Goal: Task Accomplishment & Management: Complete application form

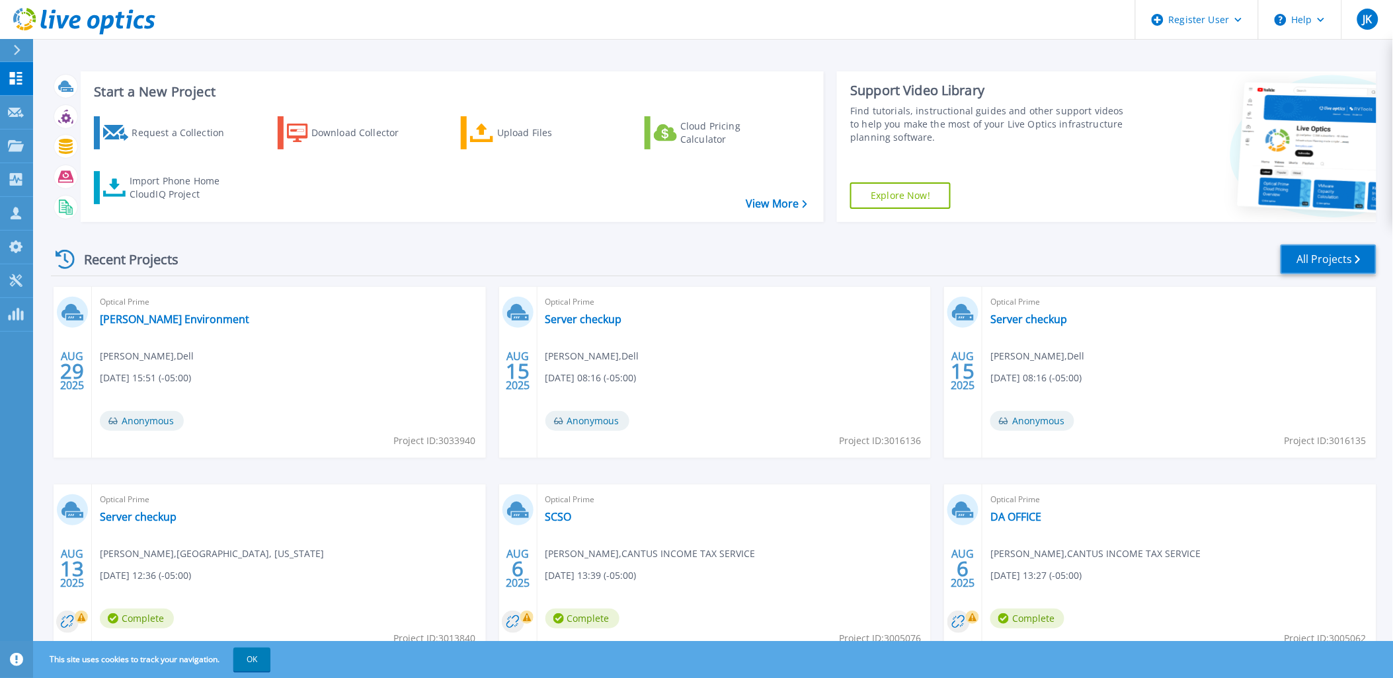
click at [1324, 245] on link "All Projects" at bounding box center [1329, 260] width 96 height 30
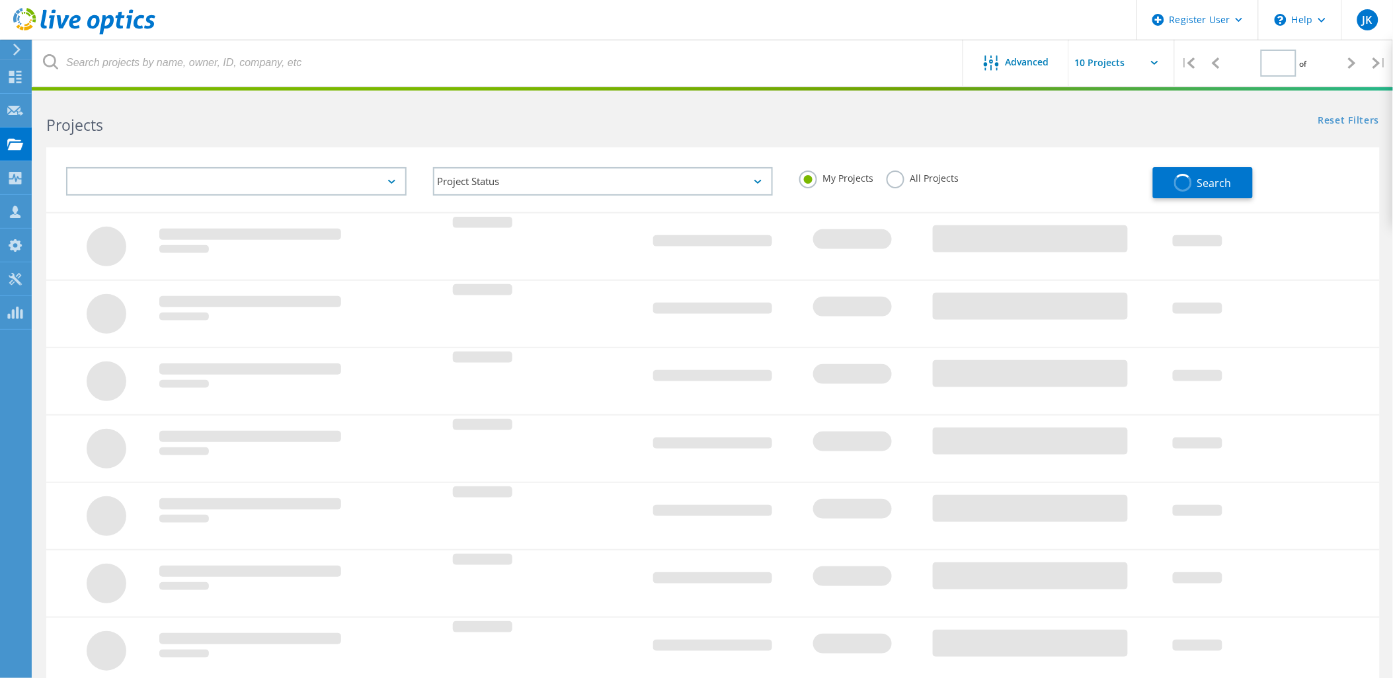
type input "1"
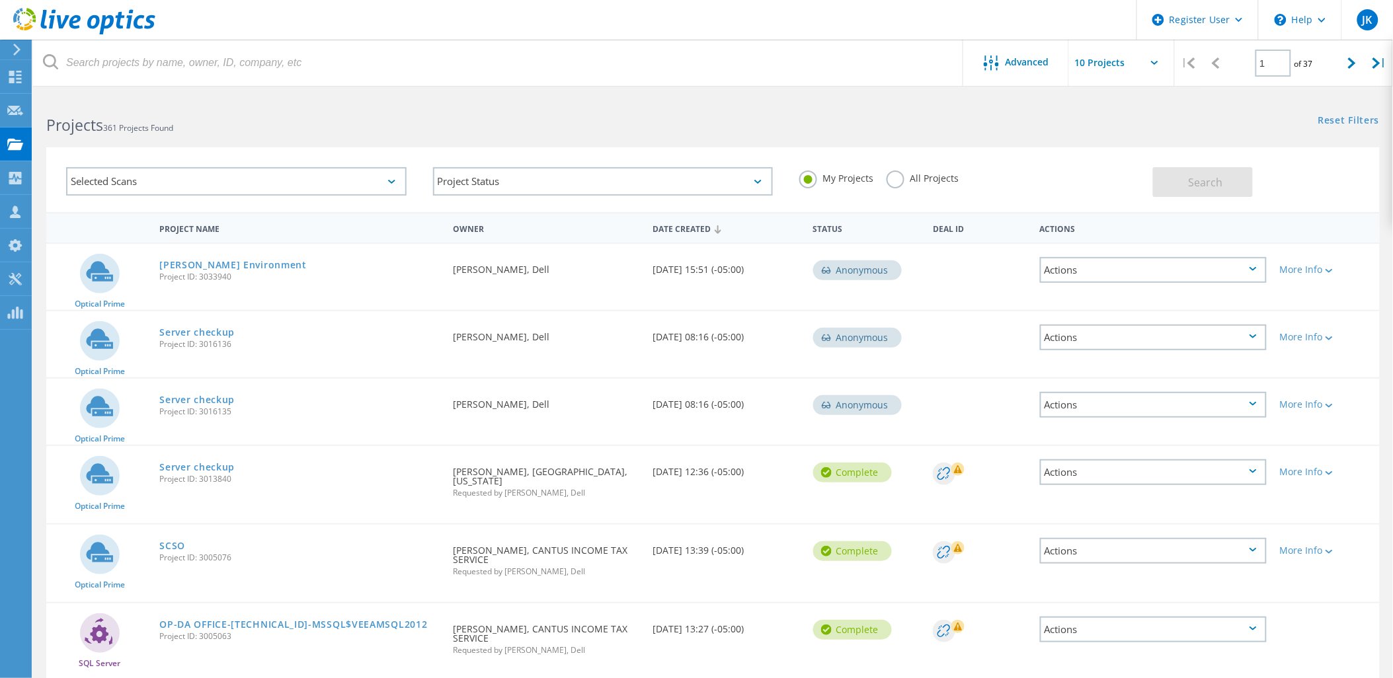
click at [892, 174] on label "All Projects" at bounding box center [923, 177] width 72 height 13
click at [0, 0] on input "All Projects" at bounding box center [0, 0] width 0 height 0
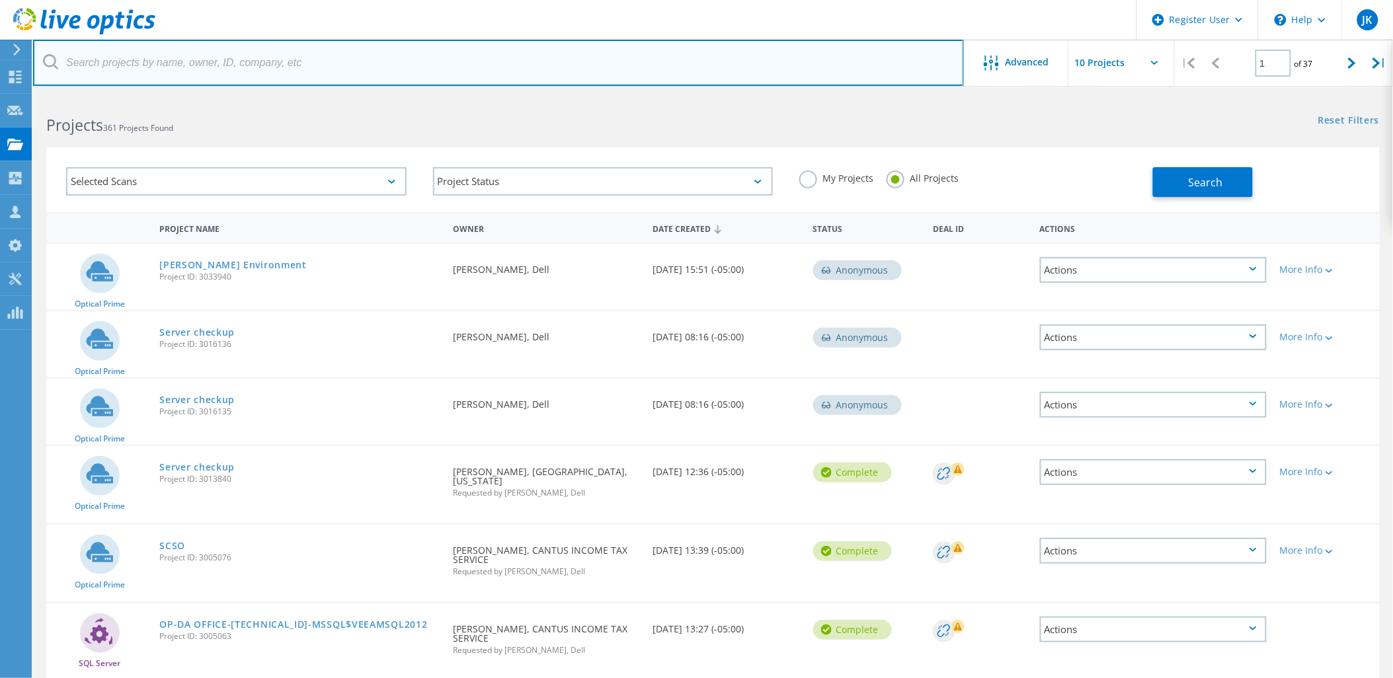
click at [278, 77] on input "text" at bounding box center [498, 63] width 931 height 46
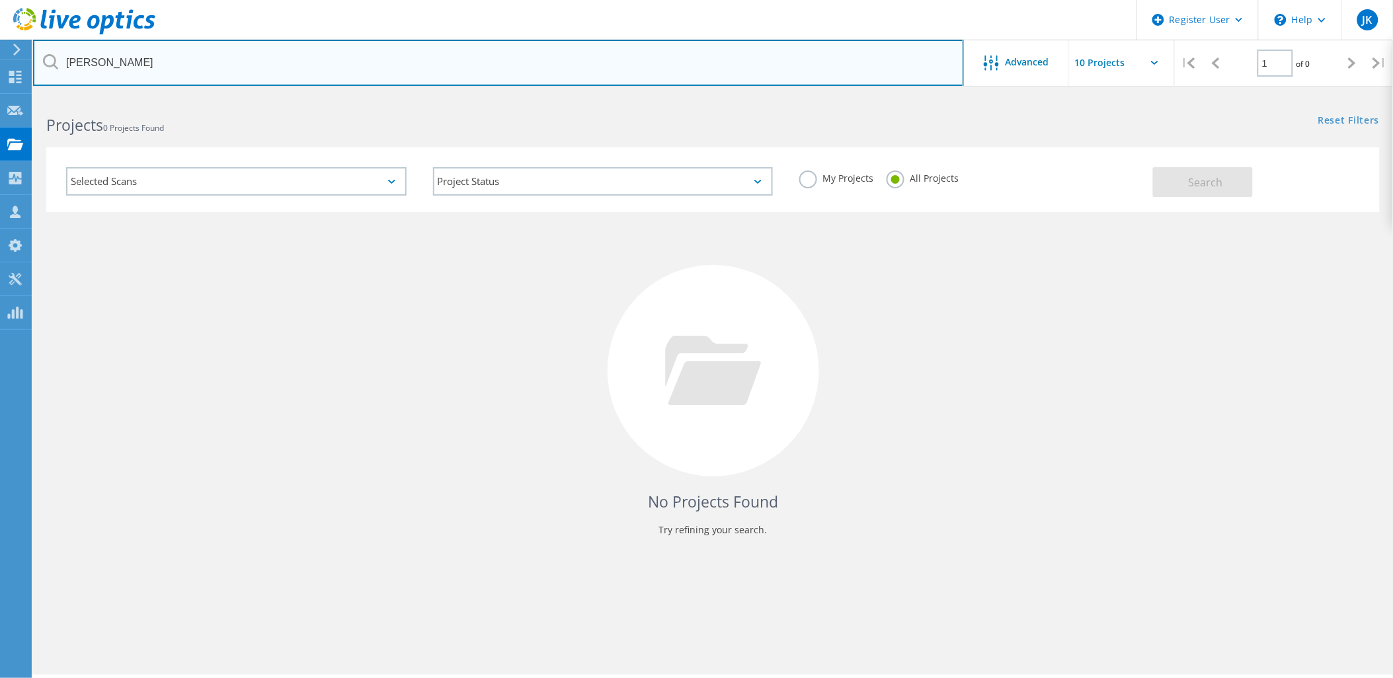
click at [658, 44] on input "jake ross" at bounding box center [498, 63] width 931 height 46
click at [635, 56] on input "jake ross" at bounding box center [498, 63] width 931 height 46
type input "sas shoemaker"
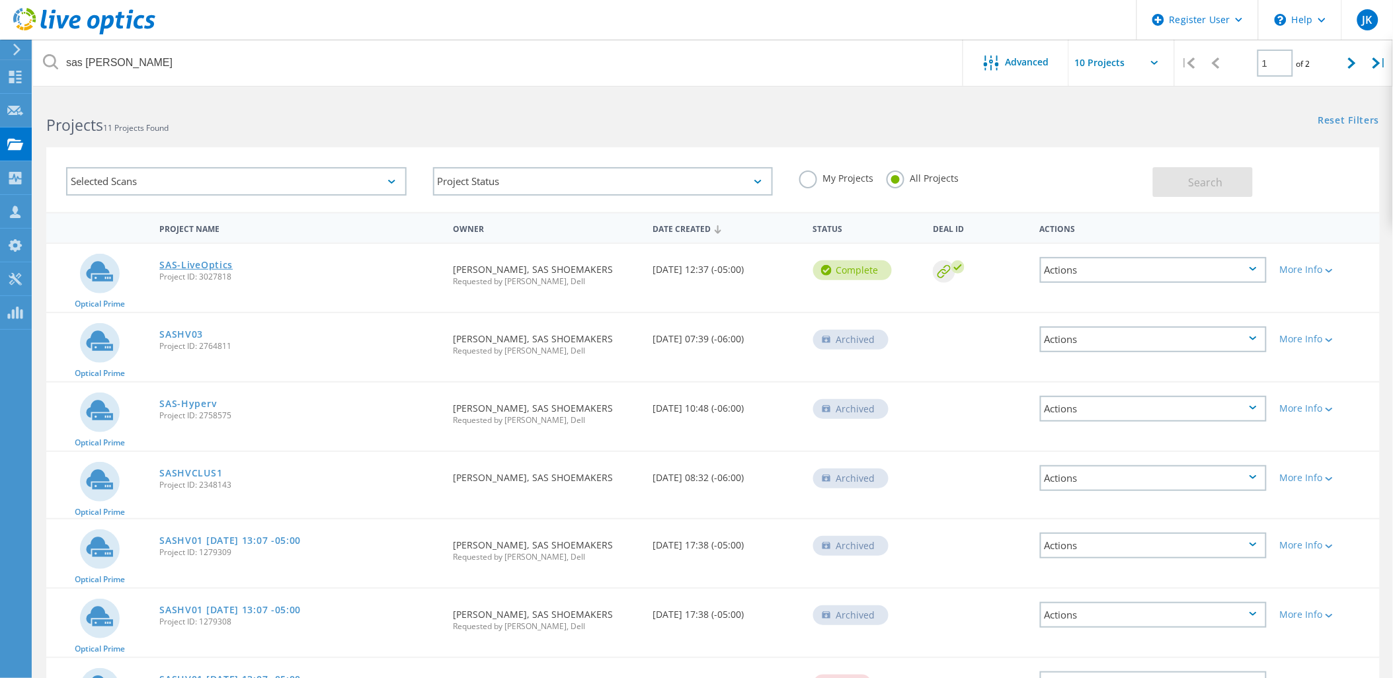
click at [204, 264] on link "SAS-LiveOptics" at bounding box center [195, 264] width 73 height 9
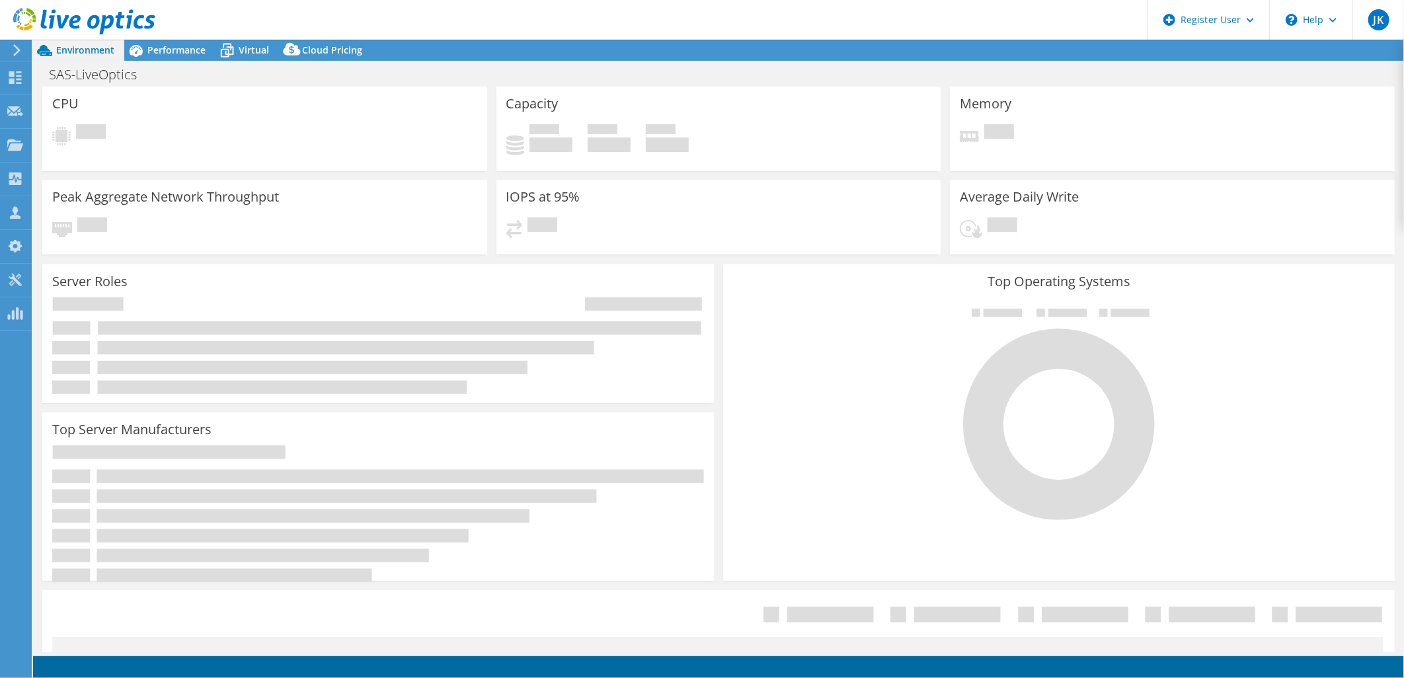
select select "USD"
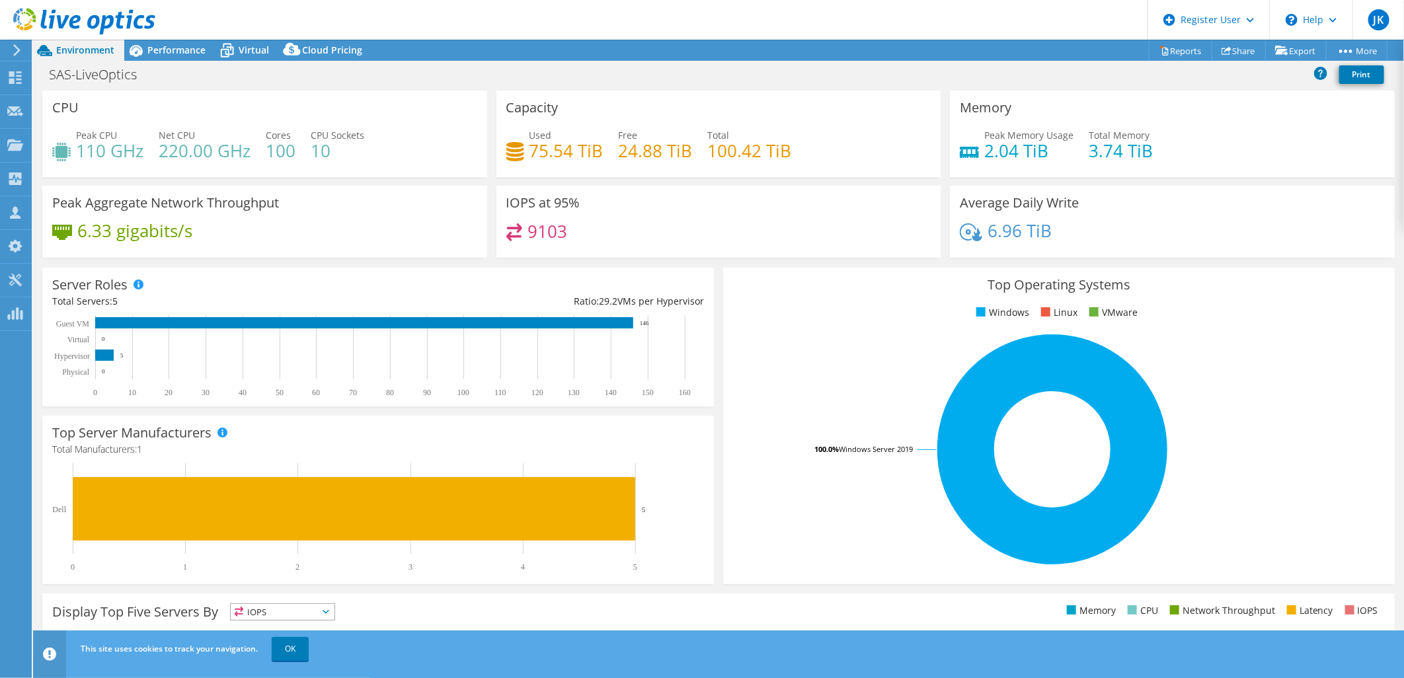
click at [174, 38] on header "JK Dell User John King John.K@dell.com Dell My Profile Log Out \n Help Explore …" at bounding box center [702, 20] width 1404 height 40
click at [175, 44] on span "Performance" at bounding box center [176, 50] width 58 height 13
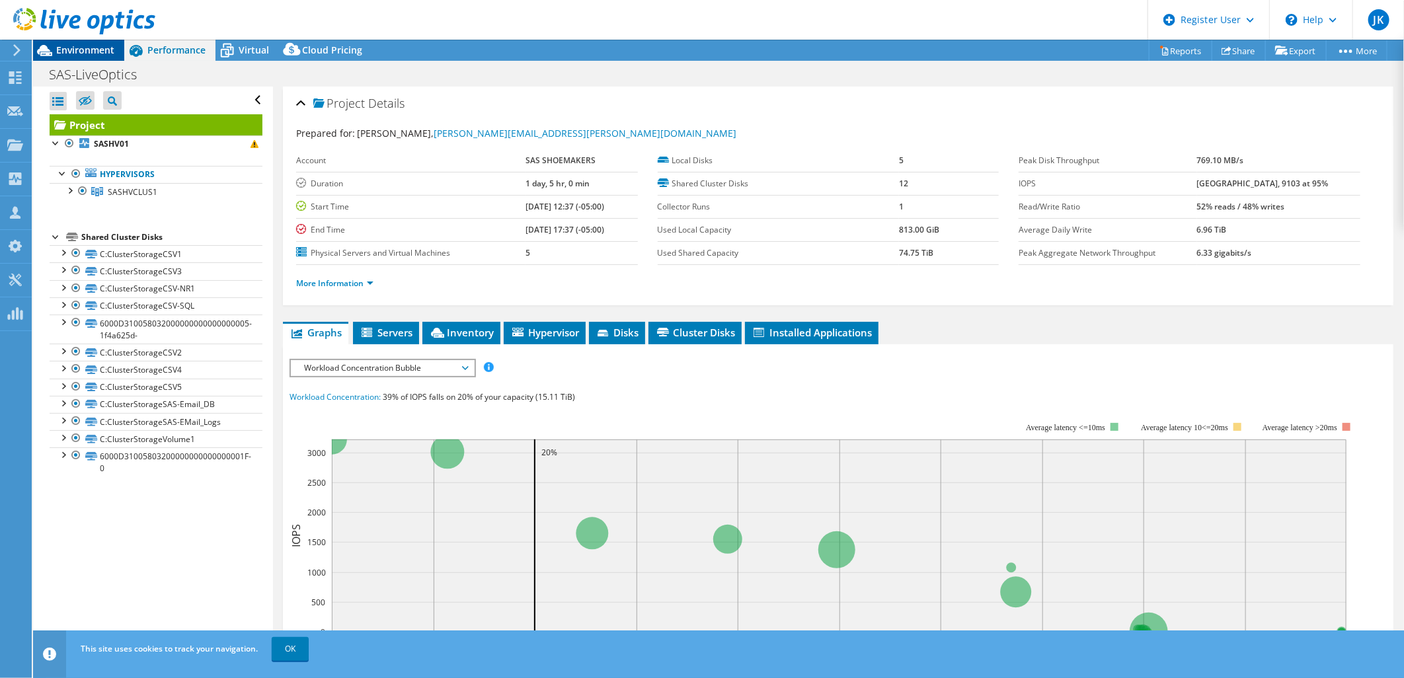
click at [77, 44] on span "Environment" at bounding box center [85, 50] width 58 height 13
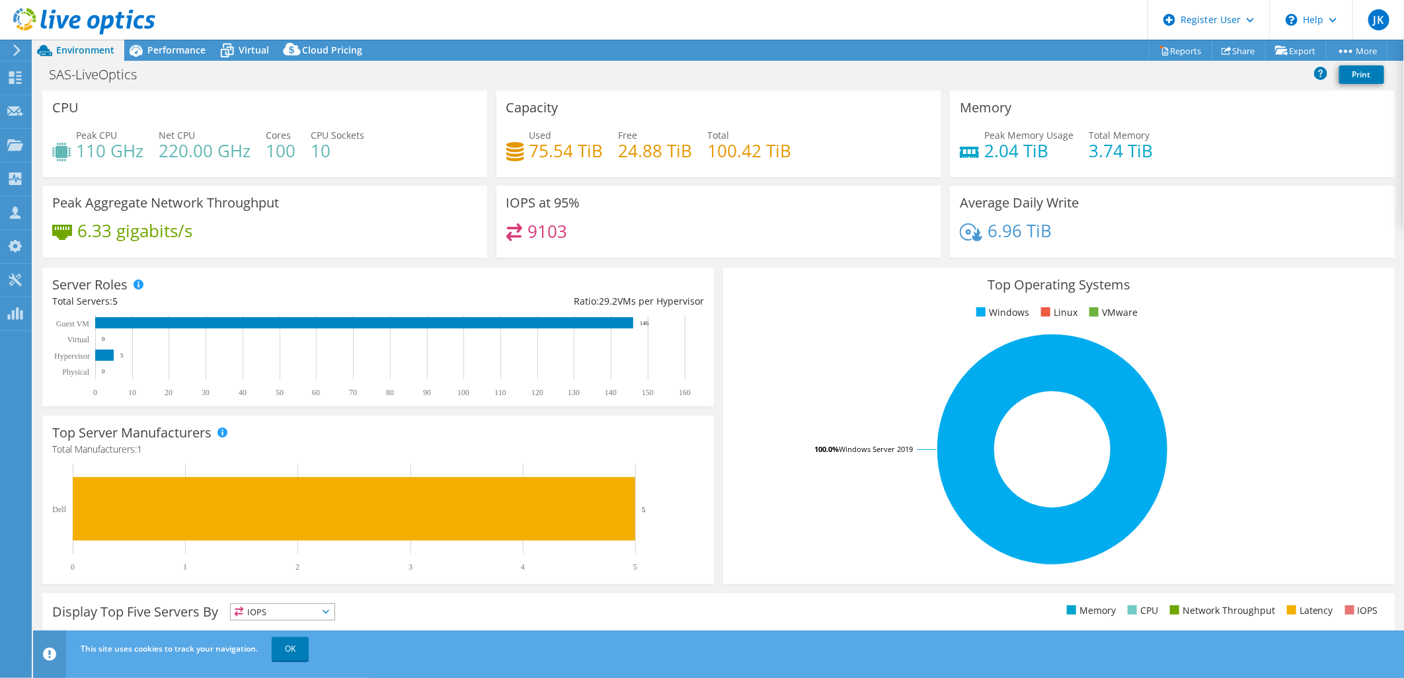
click at [20, 52] on icon at bounding box center [17, 50] width 10 height 12
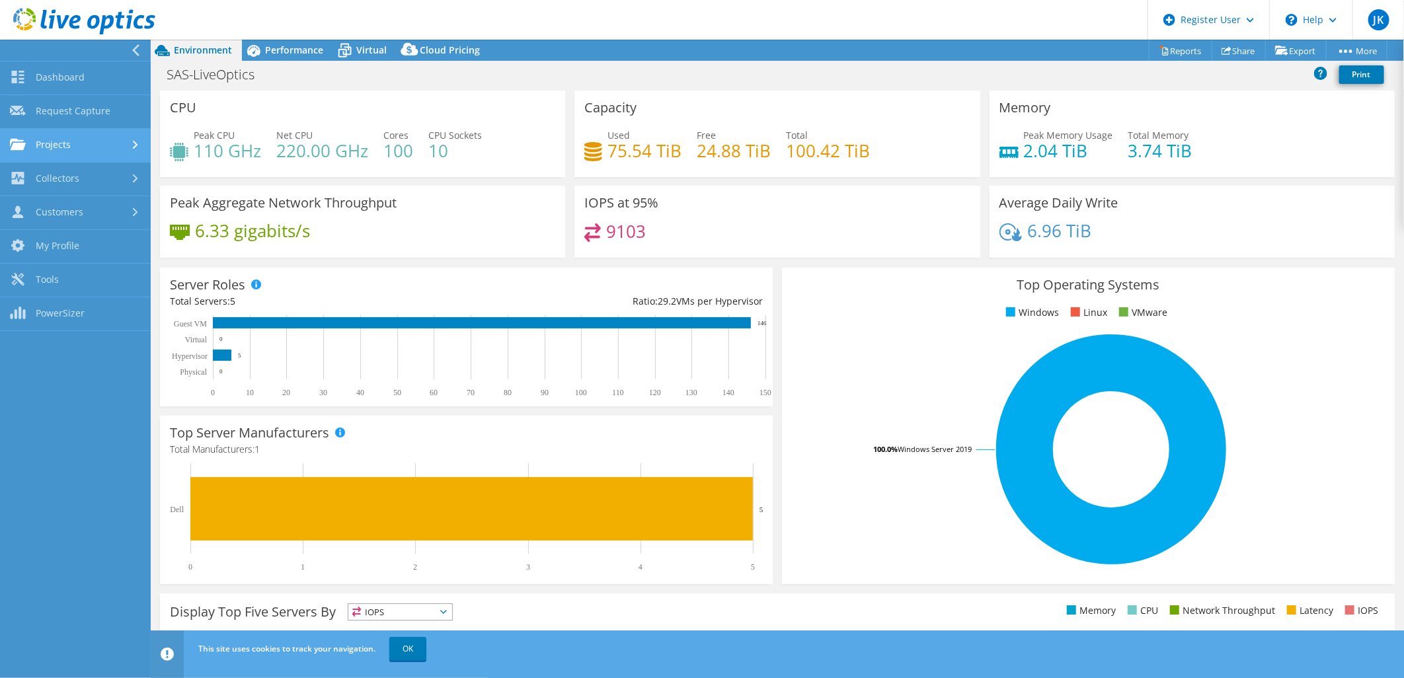
click at [75, 142] on link "Projects" at bounding box center [75, 146] width 151 height 34
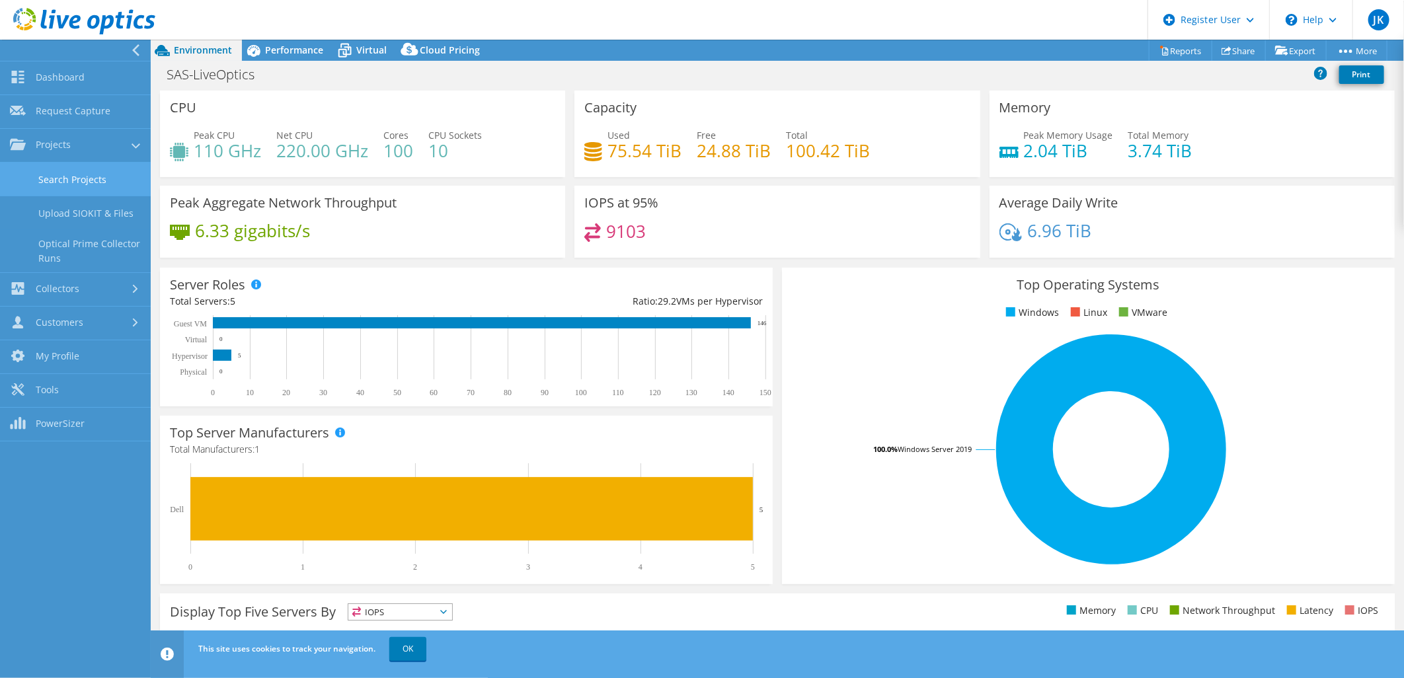
click at [91, 183] on link "Search Projects" at bounding box center [75, 180] width 151 height 34
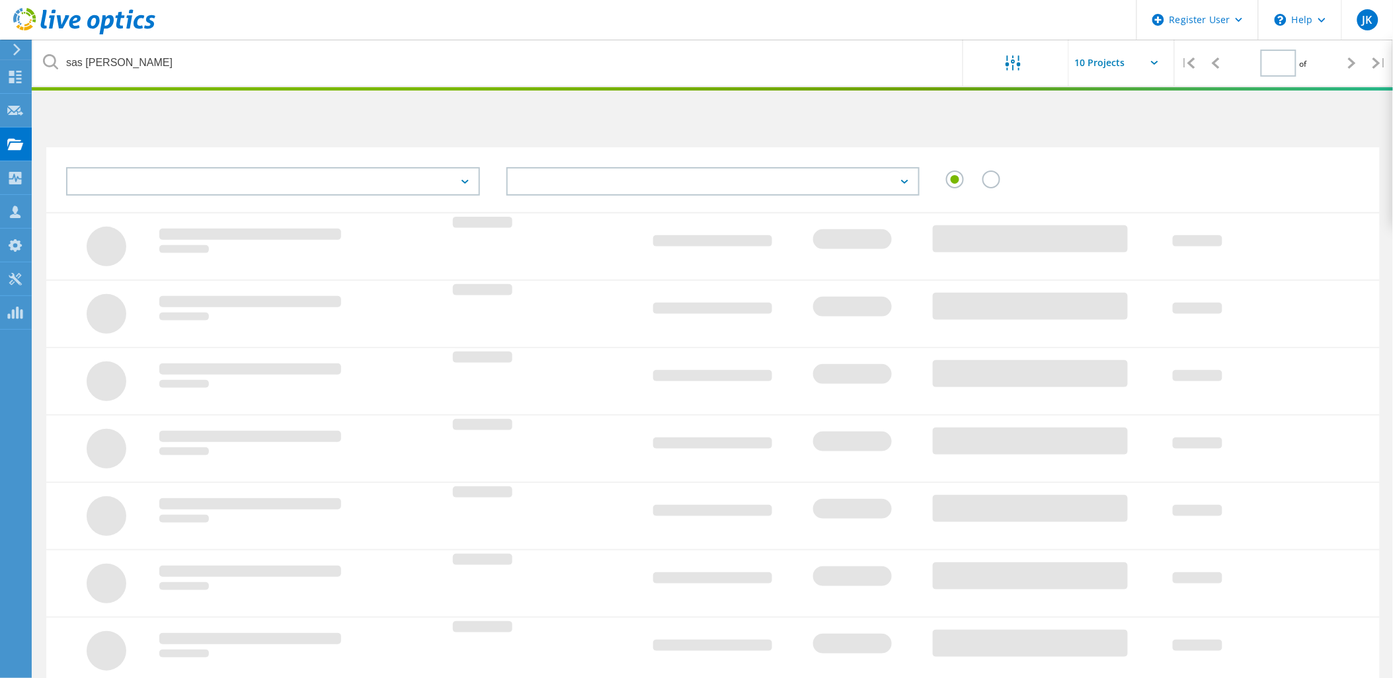
type input "1"
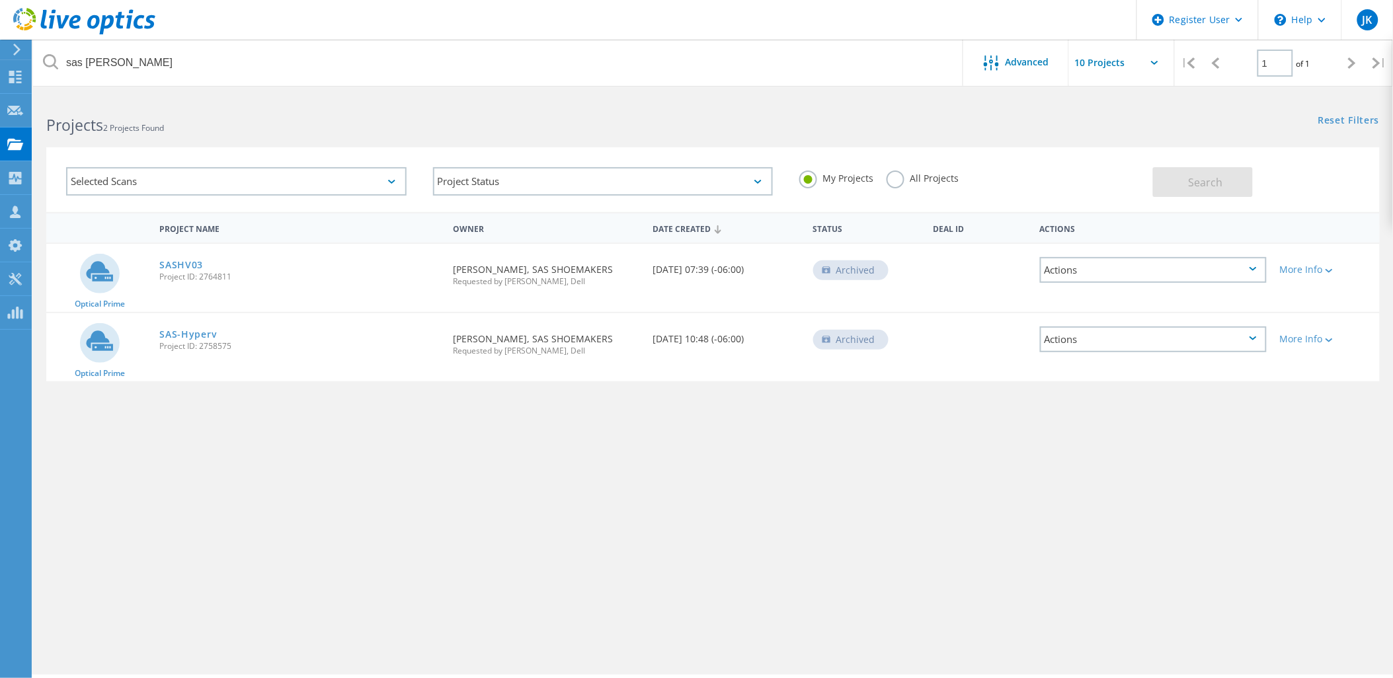
click at [888, 177] on label "All Projects" at bounding box center [923, 177] width 72 height 13
click at [0, 0] on input "All Projects" at bounding box center [0, 0] width 0 height 0
click at [730, 107] on div "Reset Filters Show Filters" at bounding box center [1053, 108] width 680 height 24
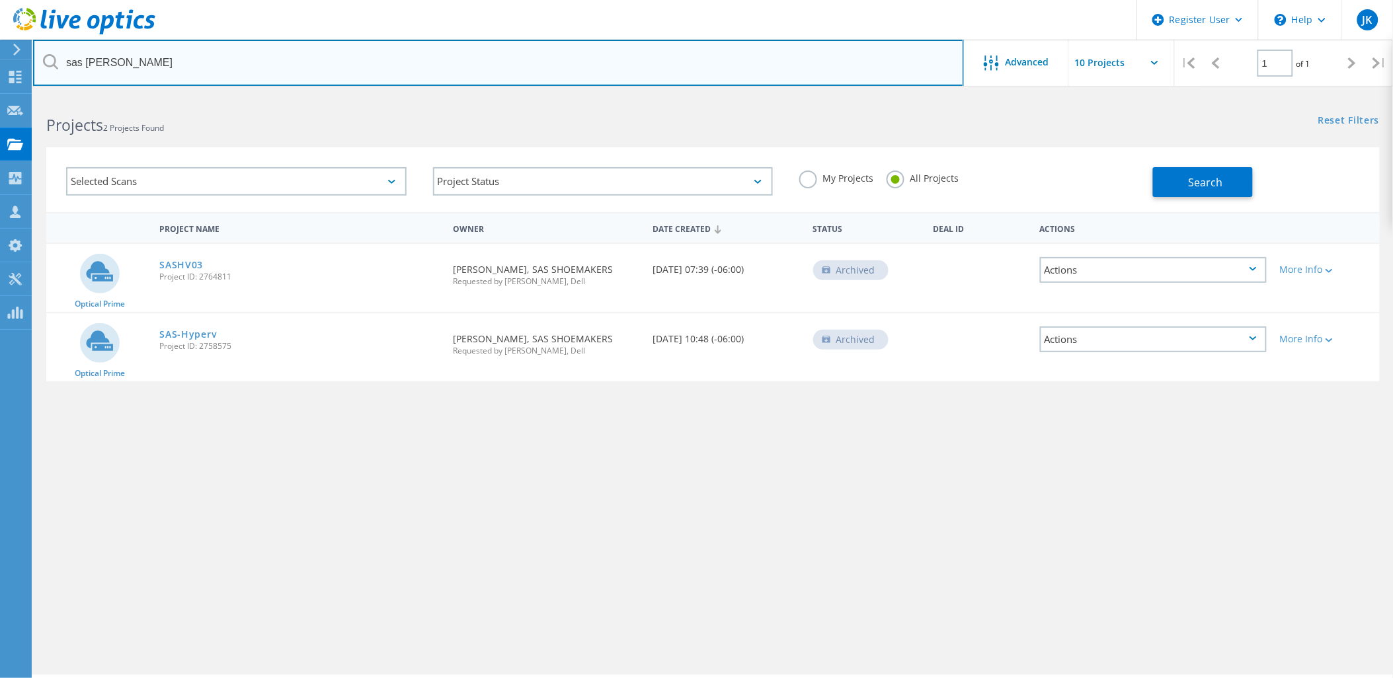
click at [719, 81] on input "sas shoemaker" at bounding box center [498, 63] width 931 height 46
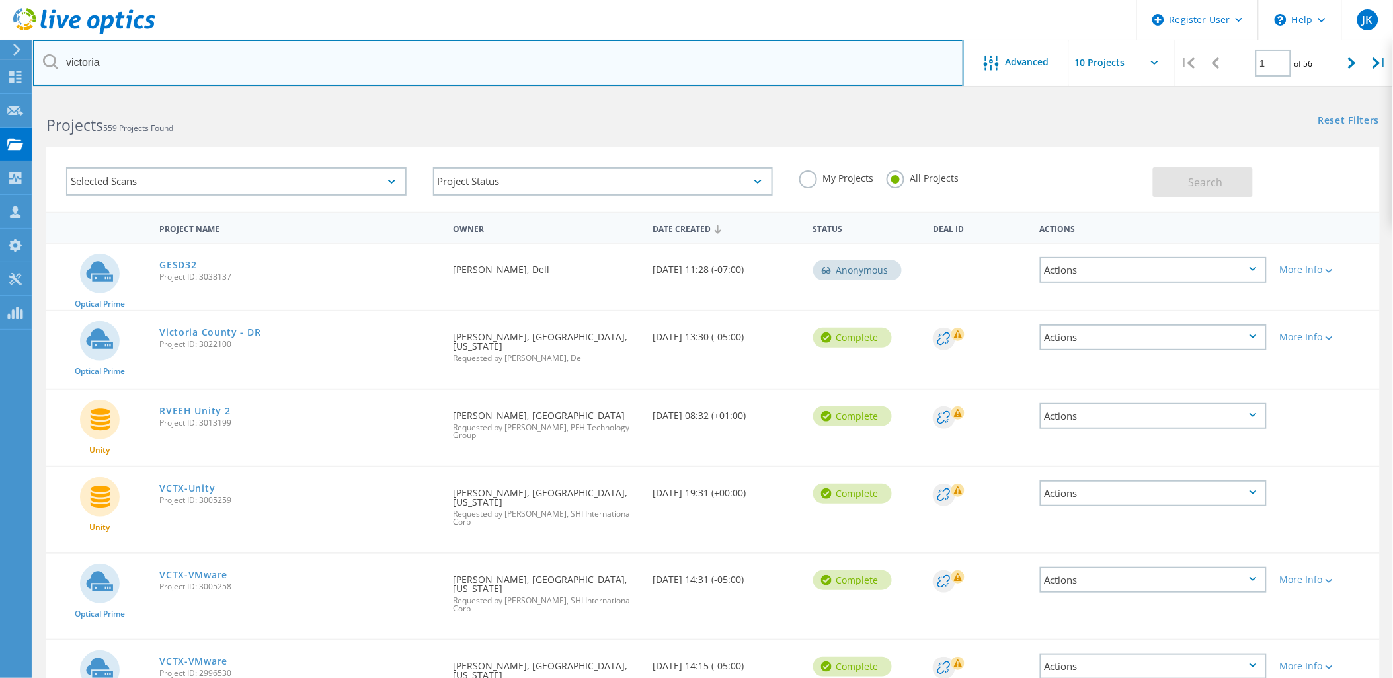
click at [493, 67] on input "victoria" at bounding box center [498, 63] width 931 height 46
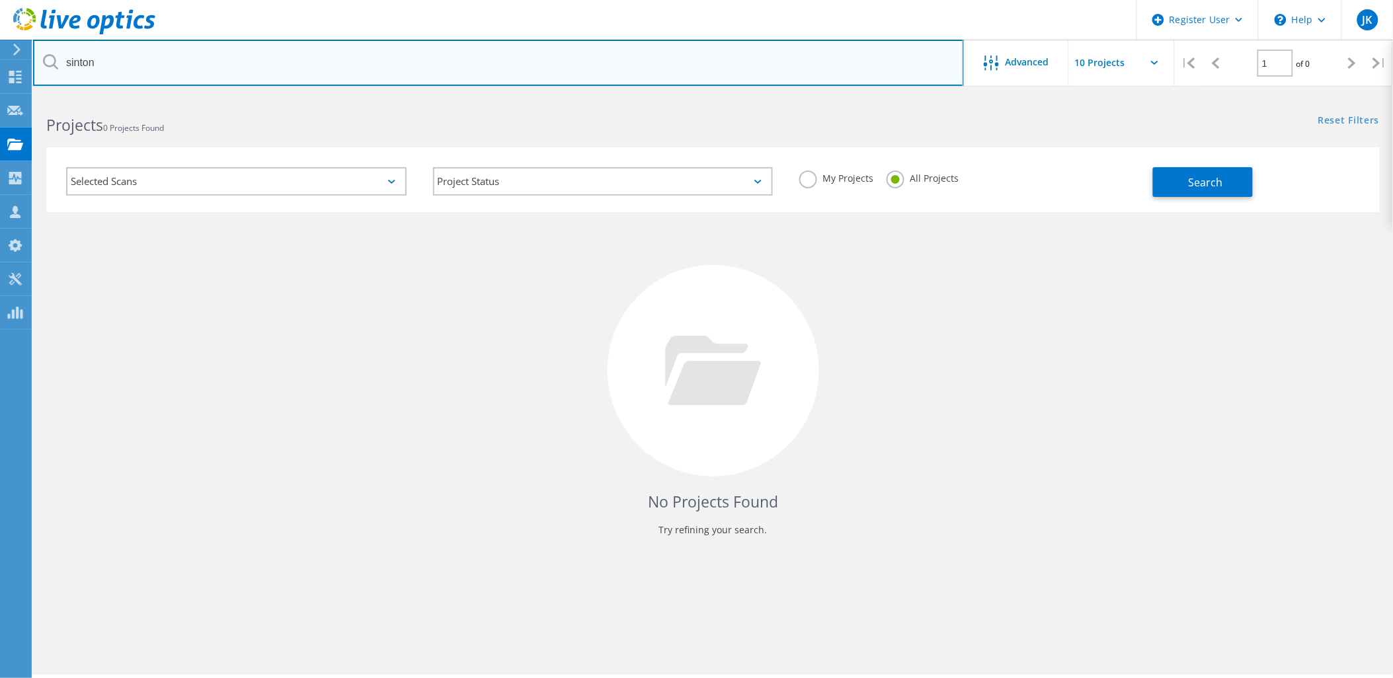
type input "sinton"
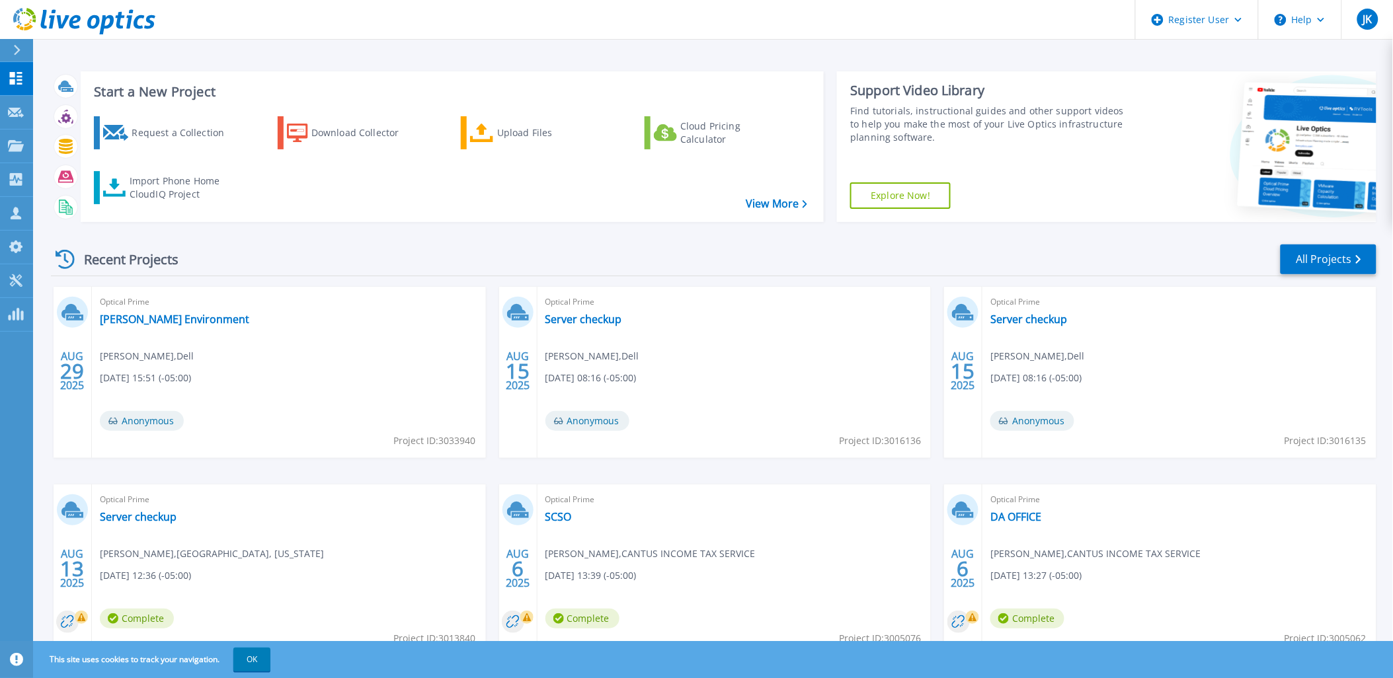
click at [20, 45] on icon at bounding box center [16, 50] width 7 height 11
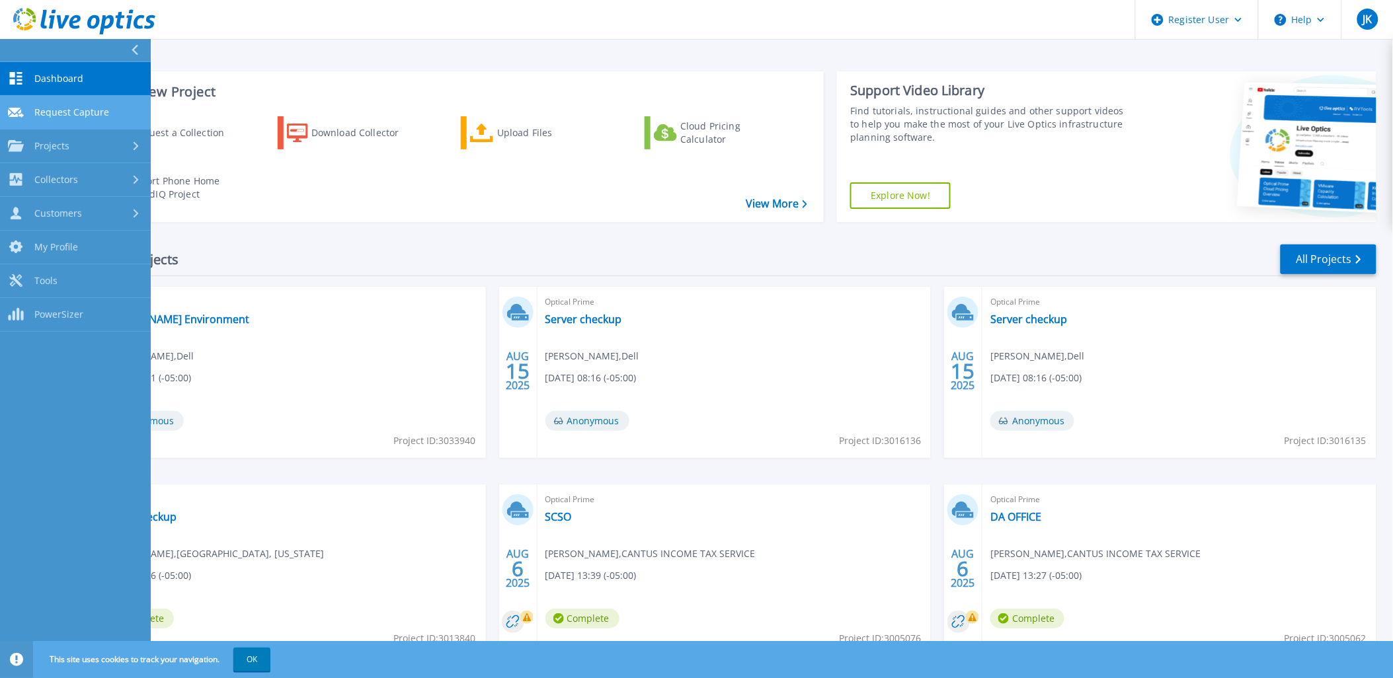
click at [89, 110] on span "Request Capture" at bounding box center [71, 112] width 75 height 12
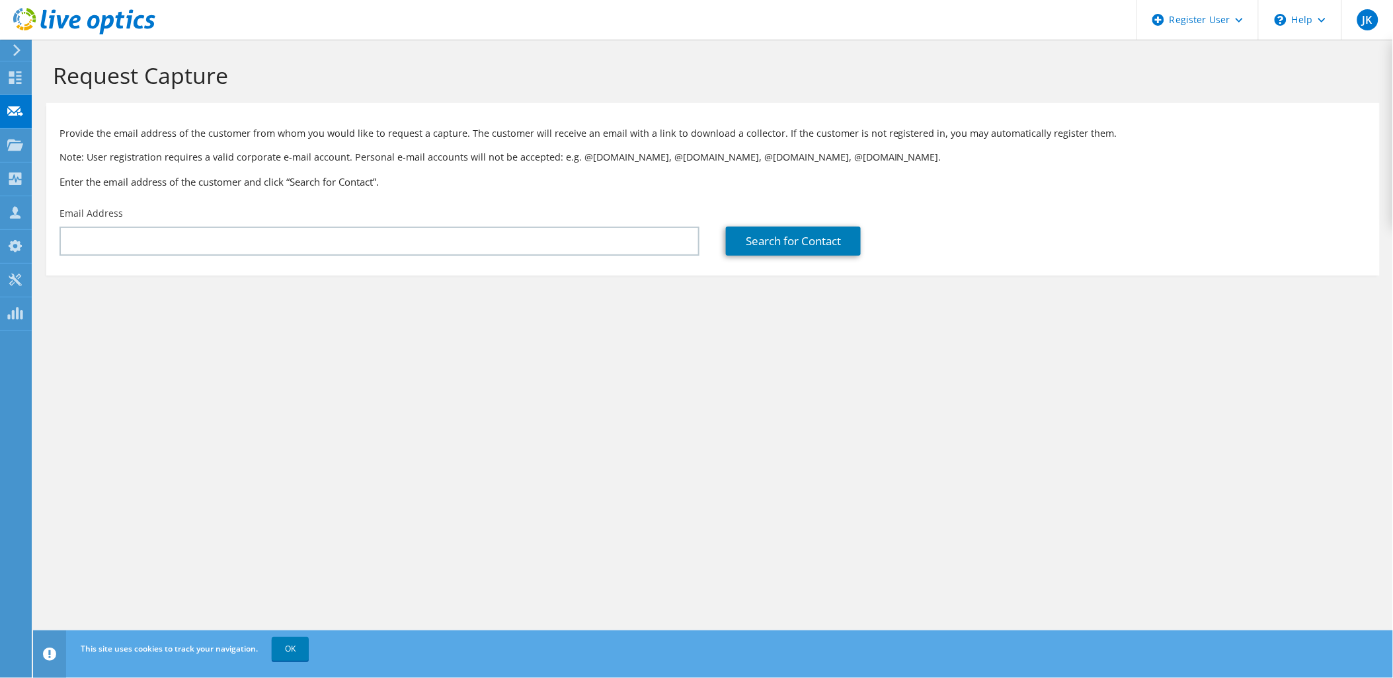
click at [331, 258] on div "Email Address" at bounding box center [379, 231] width 666 height 62
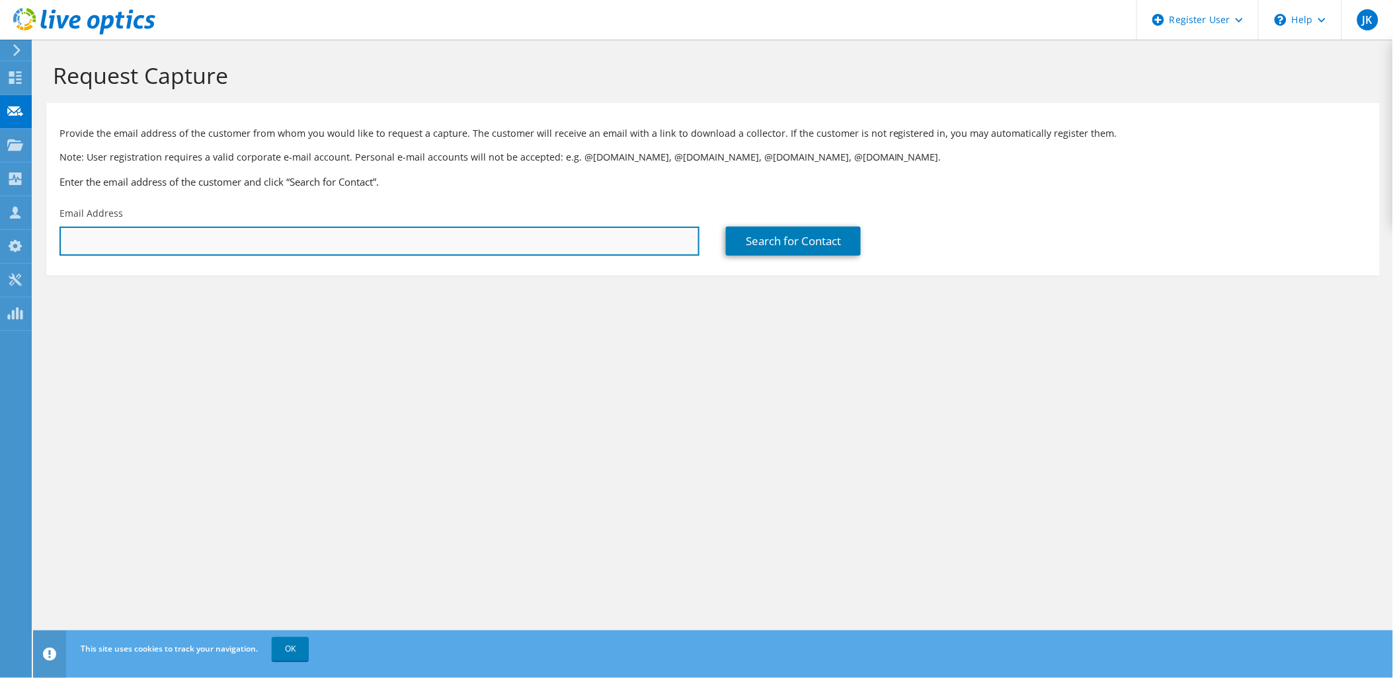
drag, startPoint x: 328, startPoint y: 248, endPoint x: 321, endPoint y: 241, distance: 9.8
click at [328, 248] on input "text" at bounding box center [379, 241] width 640 height 29
paste input "[PERSON_NAME] <[EMAIL_ADDRESS][DOMAIN_NAME]>"
drag, startPoint x: 139, startPoint y: 243, endPoint x: 40, endPoint y: 243, distance: 98.5
click at [40, 243] on section "Request Capture Provide the email address of the customer from whom you would l…" at bounding box center [713, 191] width 1360 height 302
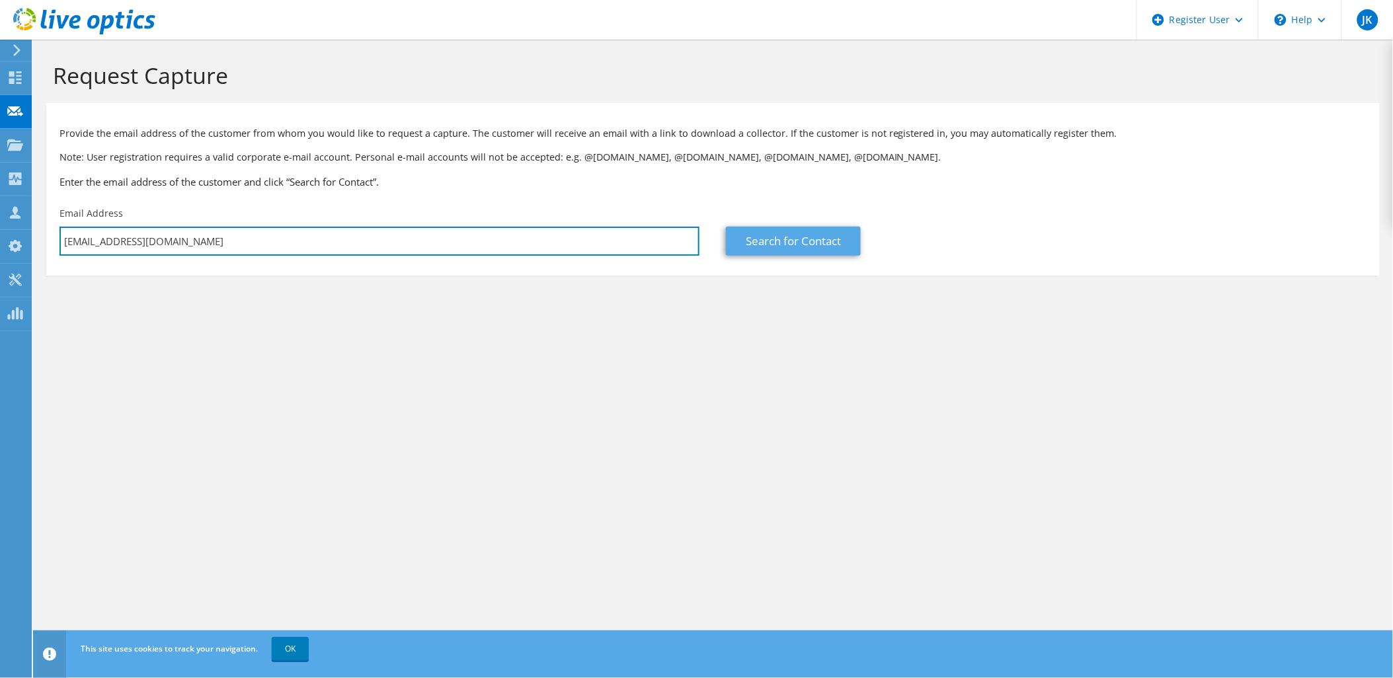
type input "[EMAIL_ADDRESS][DOMAIN_NAME]"
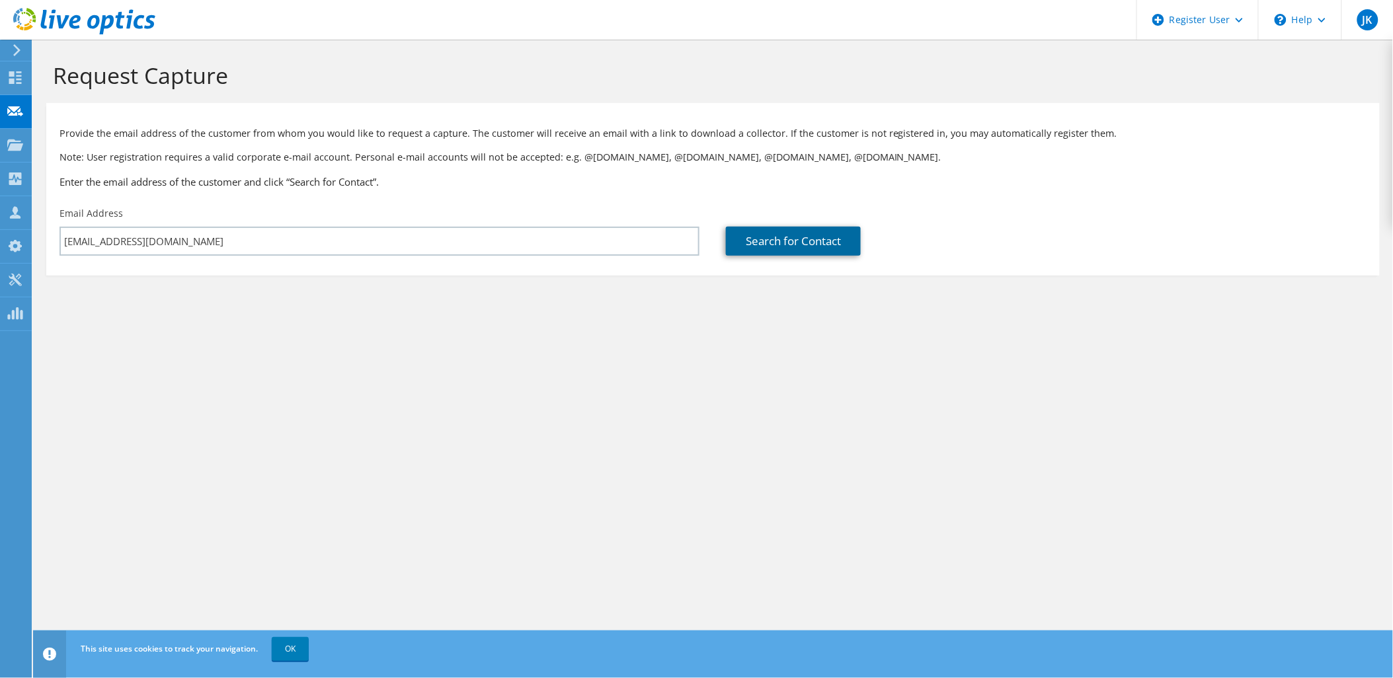
click at [818, 239] on link "Search for Contact" at bounding box center [793, 241] width 135 height 29
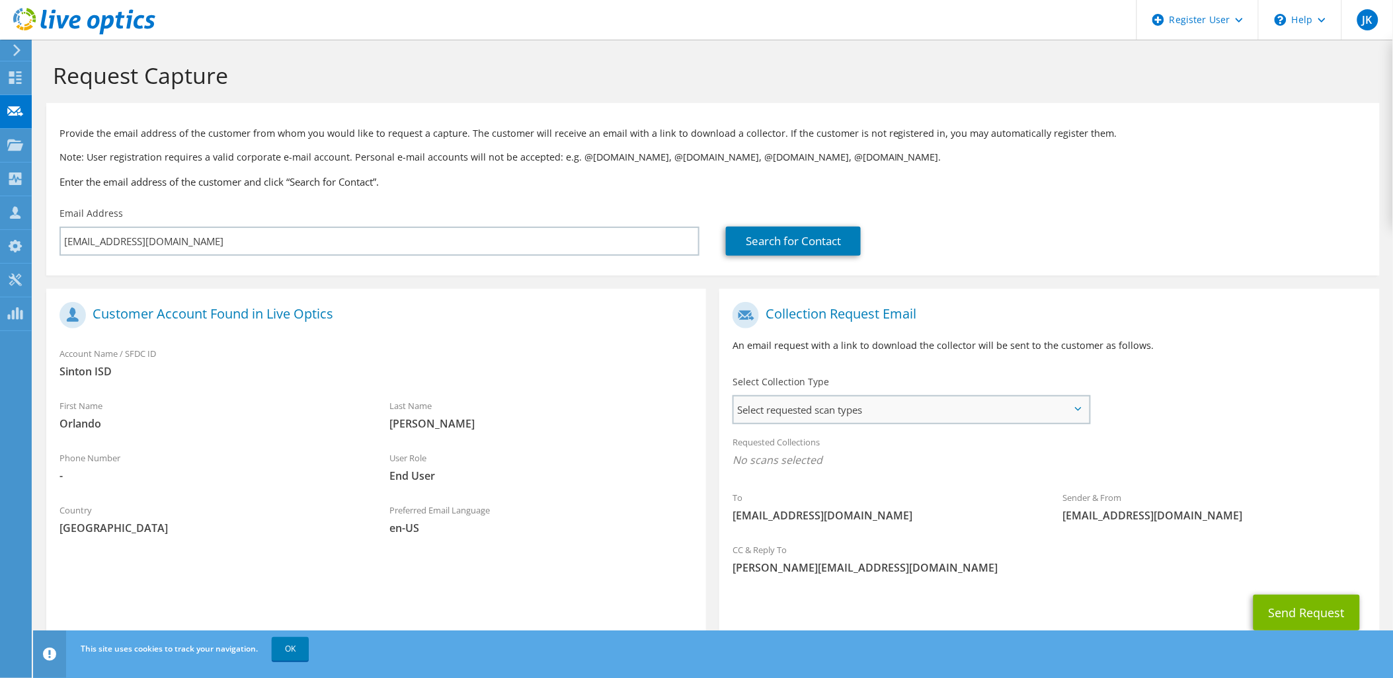
click at [1086, 405] on span "Select requested scan types" at bounding box center [911, 410] width 355 height 26
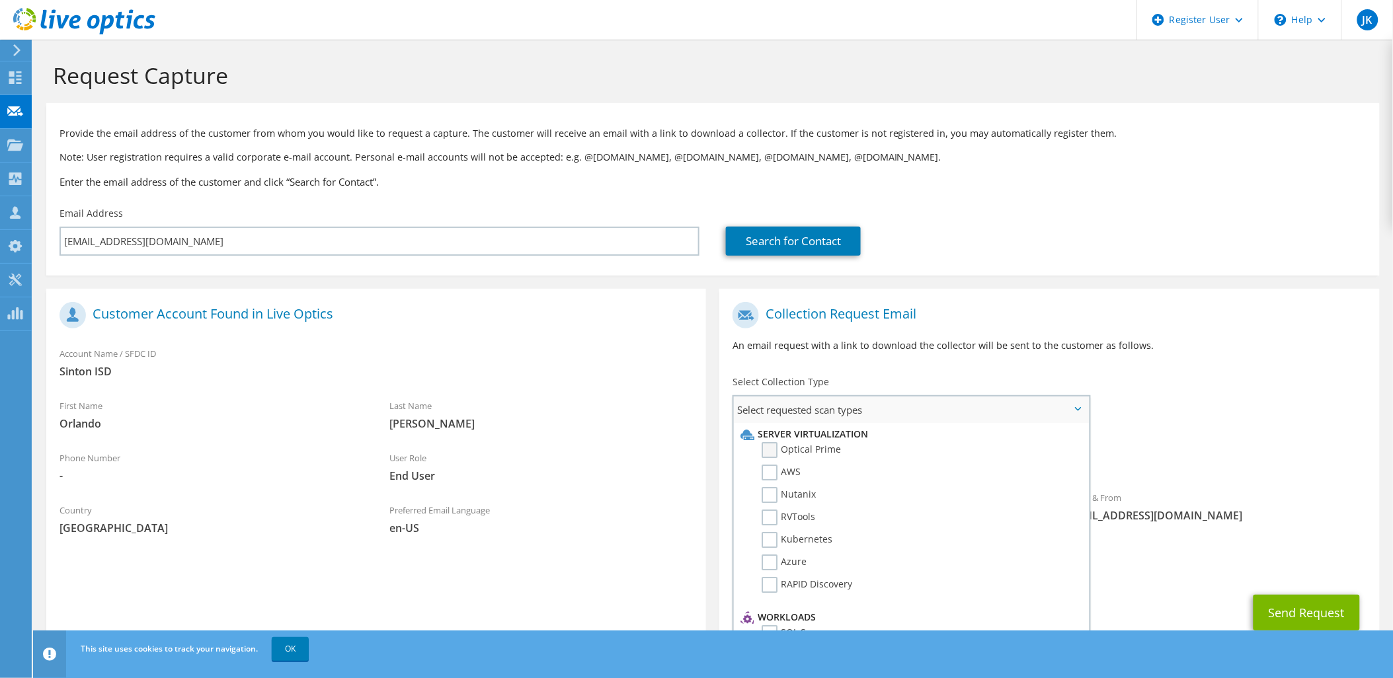
click at [798, 453] on label "Optical Prime" at bounding box center [801, 450] width 79 height 16
click at [0, 0] on input "Optical Prime" at bounding box center [0, 0] width 0 height 0
click at [1038, 405] on span "Select requested scan types" at bounding box center [911, 410] width 355 height 26
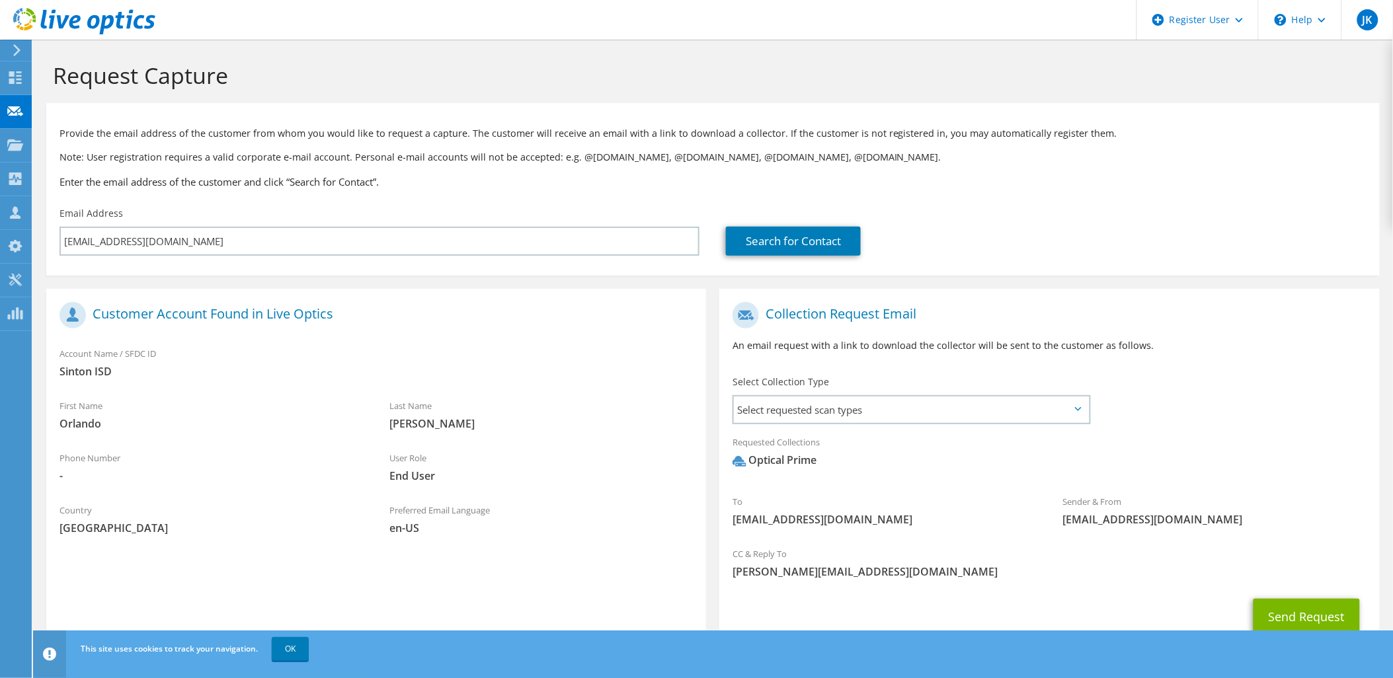
scroll to position [50, 0]
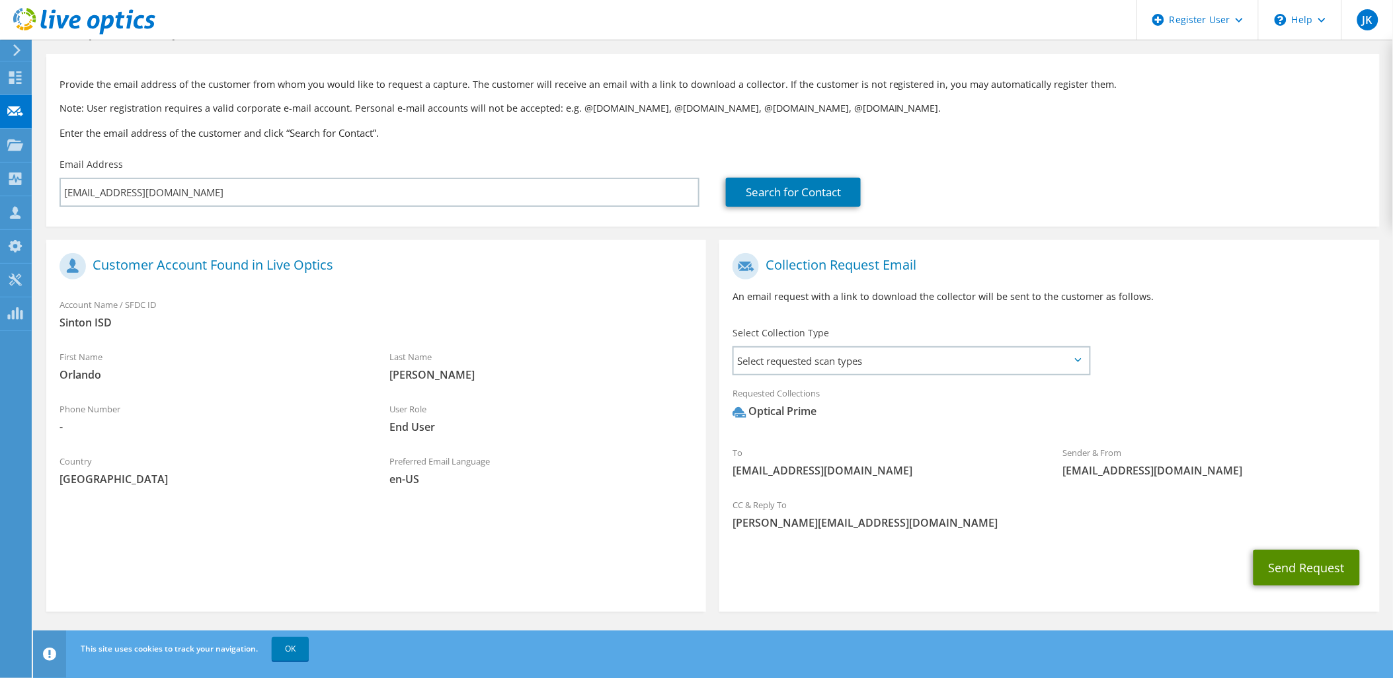
click at [1333, 569] on button "Send Request" at bounding box center [1306, 568] width 106 height 36
